Goal: Task Accomplishment & Management: Complete application form

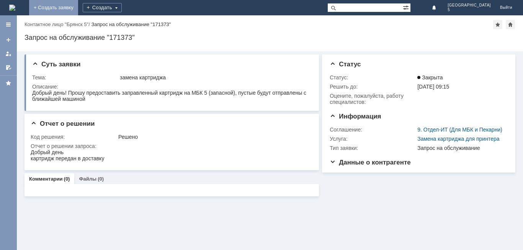
click at [78, 7] on link "+ Создать заявку" at bounding box center [53, 7] width 49 height 15
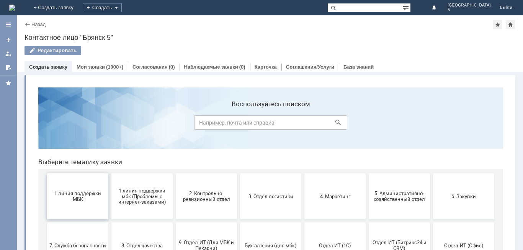
click at [90, 197] on span "1 линия поддержки МБК" at bounding box center [77, 195] width 57 height 11
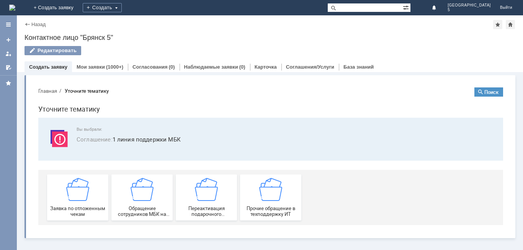
click at [90, 197] on div "Заявка по отложенным чекам" at bounding box center [77, 197] width 57 height 39
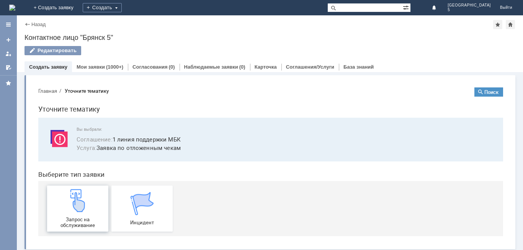
click at [81, 218] on span "Запрос на обслуживание" at bounding box center [77, 221] width 57 height 11
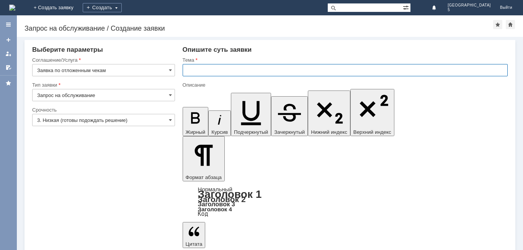
click at [189, 71] on input "text" at bounding box center [345, 70] width 325 height 12
type input "отложенный чек [DATE]"
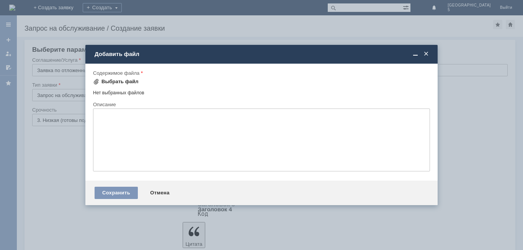
click at [97, 84] on span at bounding box center [96, 82] width 6 height 6
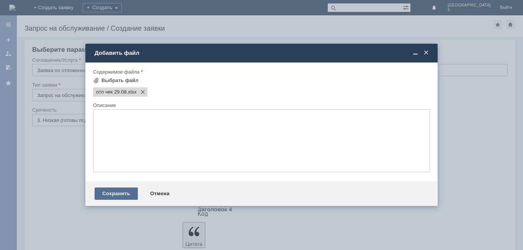
click at [122, 194] on div "Сохранить" at bounding box center [116, 193] width 43 height 12
